Goal: Task Accomplishment & Management: Manage account settings

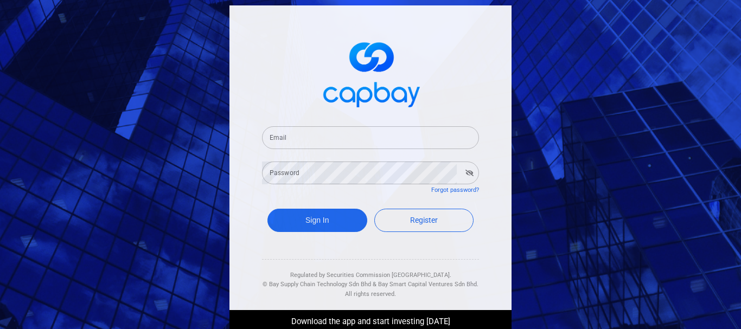
click at [350, 143] on input "Email" at bounding box center [370, 137] width 217 height 23
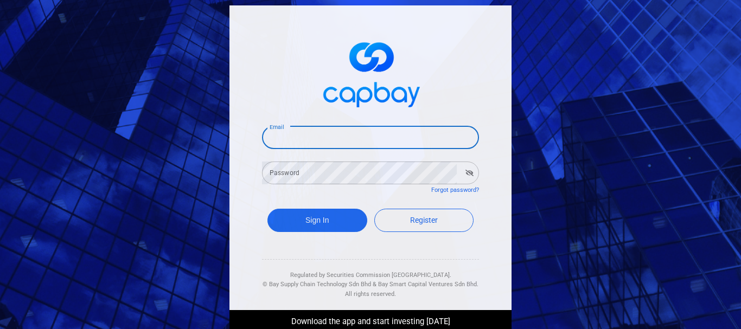
type input "[EMAIL_ADDRESS][DOMAIN_NAME]"
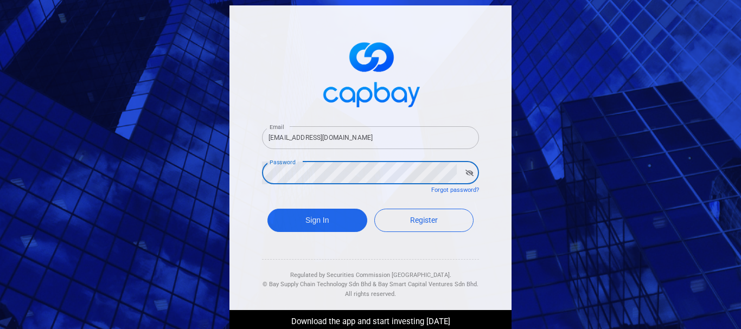
click at [267, 209] on button "Sign In" at bounding box center [317, 220] width 100 height 23
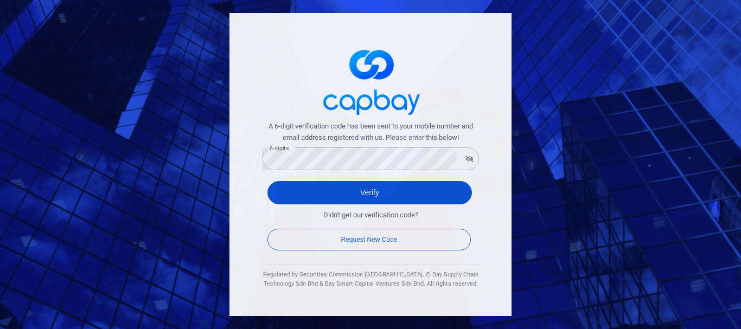
click at [336, 194] on button "Verify" at bounding box center [369, 192] width 204 height 23
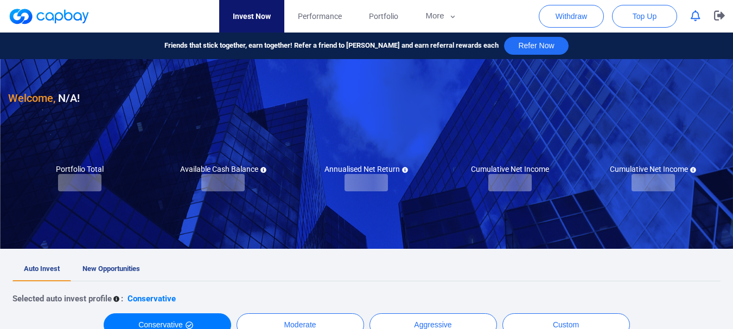
checkbox input "true"
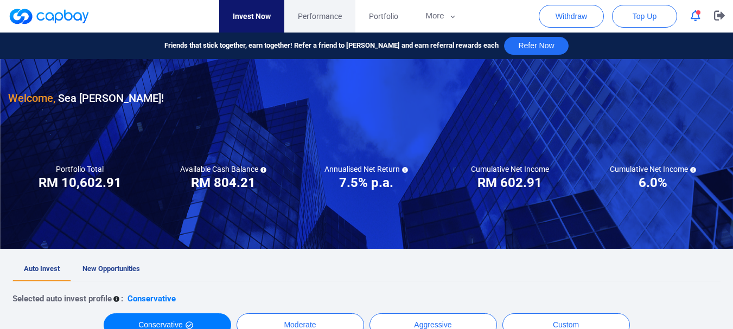
click at [326, 13] on span "Performance" at bounding box center [320, 16] width 44 height 12
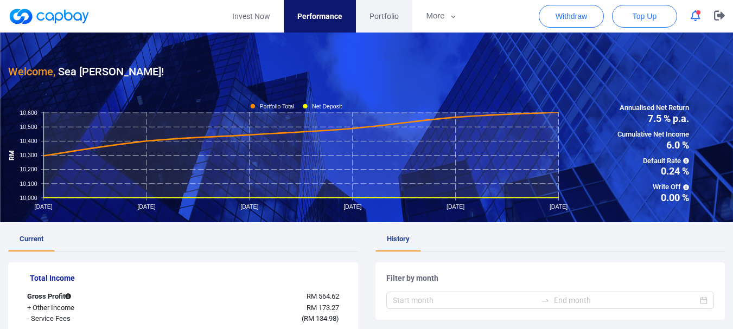
click at [381, 15] on span "Portfolio" at bounding box center [383, 16] width 29 height 12
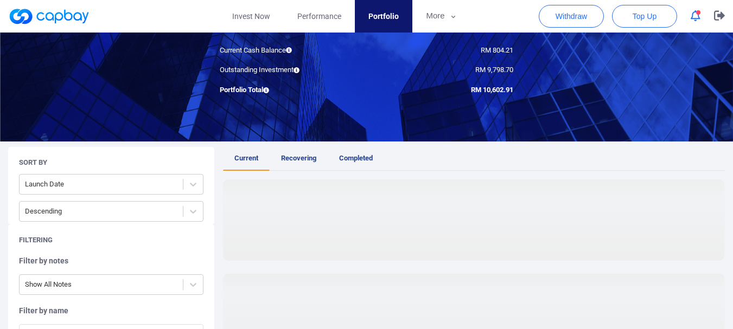
scroll to position [163, 0]
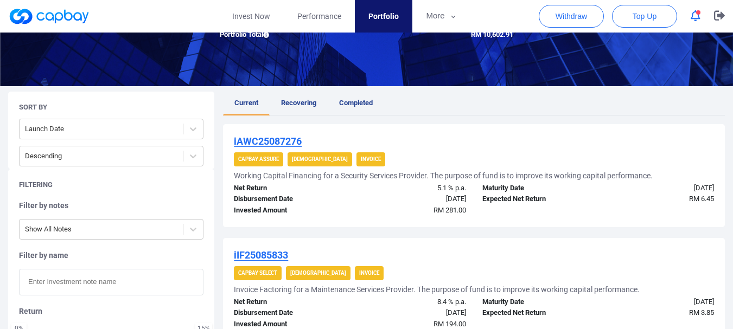
click at [299, 101] on span "Recovering" at bounding box center [298, 103] width 35 height 8
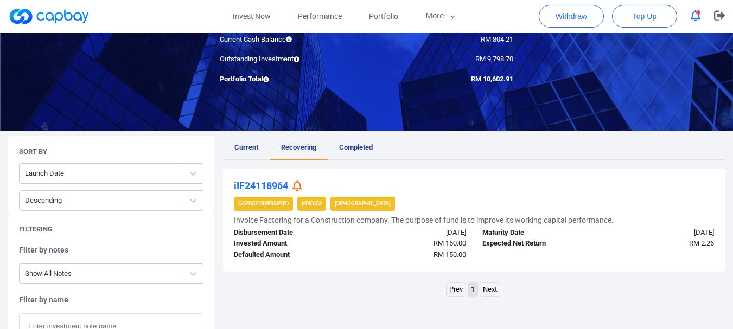
scroll to position [217, 0]
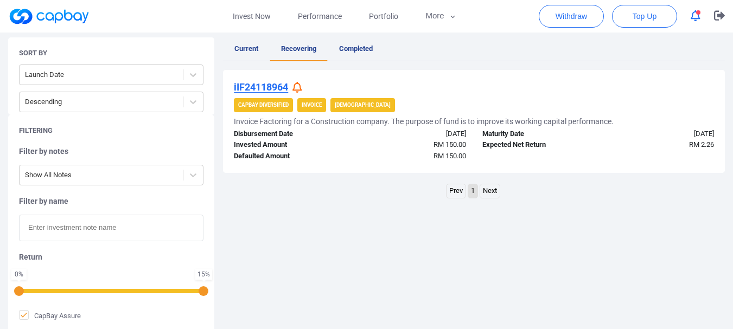
click at [299, 88] on icon at bounding box center [297, 87] width 10 height 11
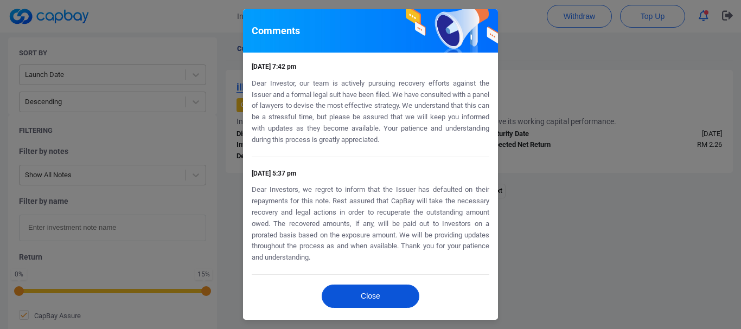
click at [379, 295] on button "Close" at bounding box center [371, 296] width 98 height 23
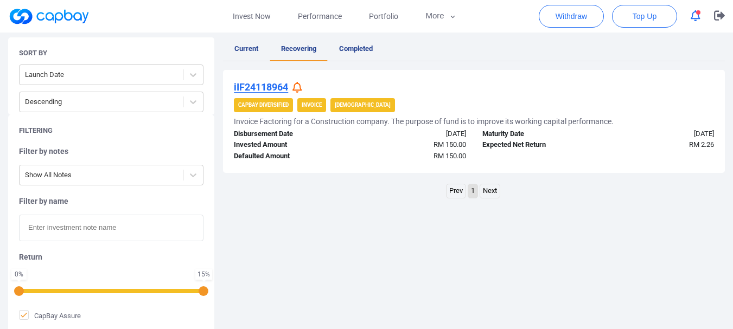
drag, startPoint x: 253, startPoint y: 88, endPoint x: 299, endPoint y: 94, distance: 46.6
click at [254, 88] on u "iIF24118964" at bounding box center [261, 86] width 54 height 11
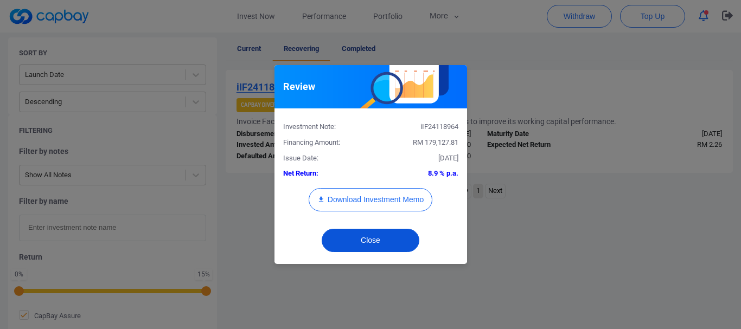
click at [375, 238] on button "Close" at bounding box center [371, 240] width 98 height 23
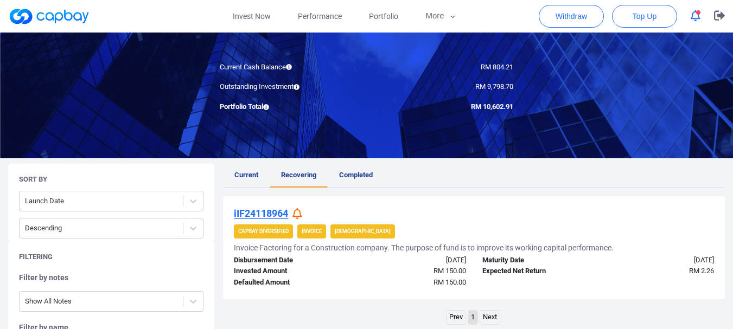
scroll to position [54, 0]
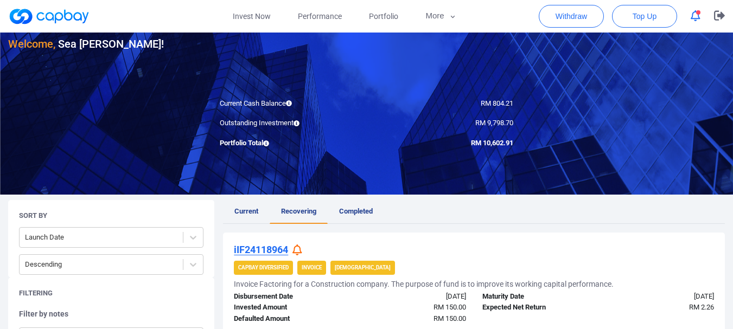
click at [695, 20] on icon "button" at bounding box center [696, 15] width 10 height 11
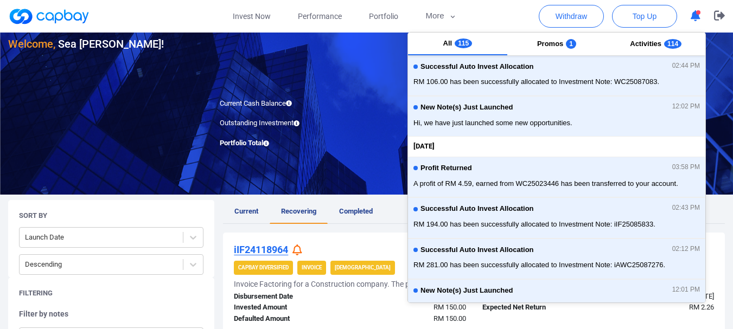
scroll to position [0, 0]
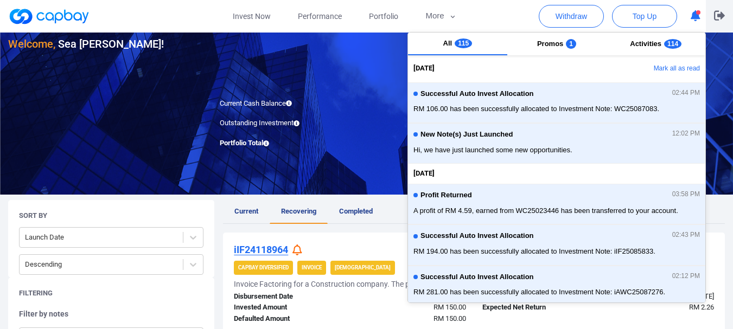
click at [711, 16] on button "button" at bounding box center [719, 16] width 27 height 33
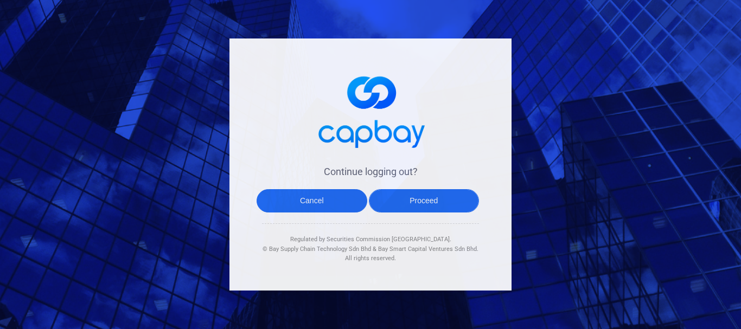
click at [416, 199] on button "Proceed" at bounding box center [424, 200] width 111 height 23
